Goal: Information Seeking & Learning: Check status

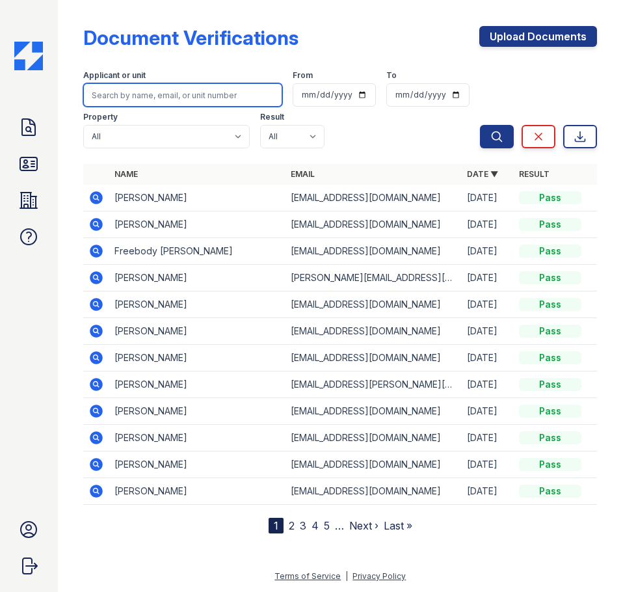
click at [165, 99] on input "search" at bounding box center [182, 94] width 199 height 23
type input "[PERSON_NAME]"
click at [480, 125] on button "Search" at bounding box center [497, 136] width 34 height 23
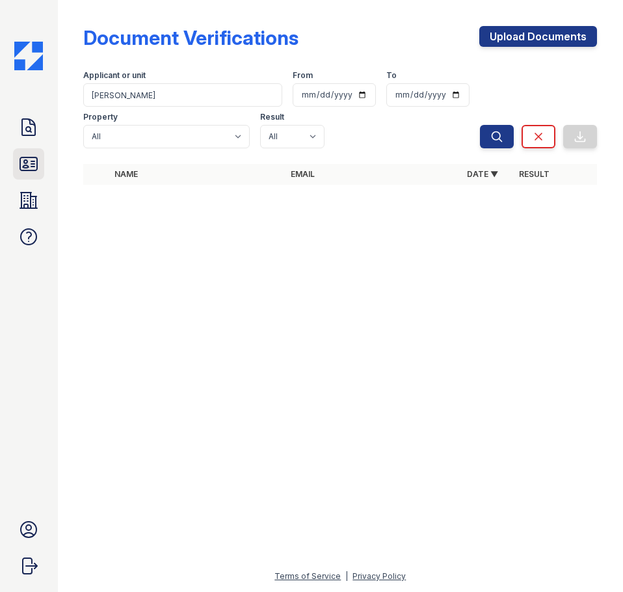
click at [29, 151] on link "ID Verifications" at bounding box center [28, 163] width 31 height 31
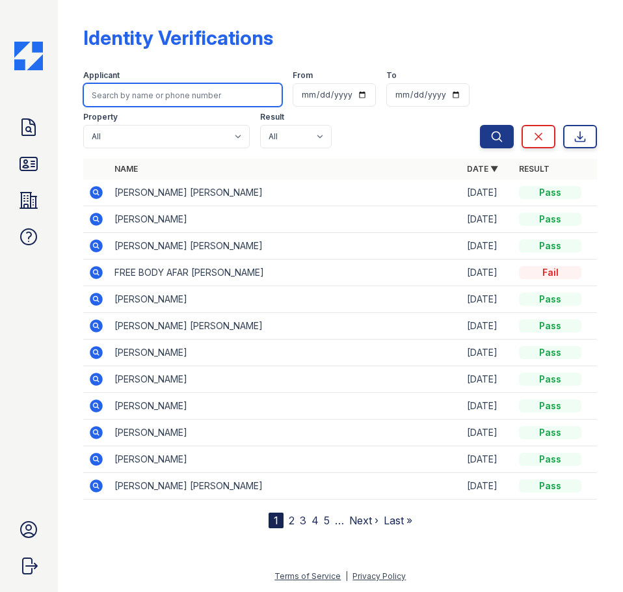
drag, startPoint x: 114, startPoint y: 107, endPoint x: 131, endPoint y: 98, distance: 19.2
click at [131, 98] on input "search" at bounding box center [182, 94] width 199 height 23
type input "[PERSON_NAME]"
click at [480, 125] on button "Search" at bounding box center [497, 136] width 34 height 23
